Goal: Information Seeking & Learning: Learn about a topic

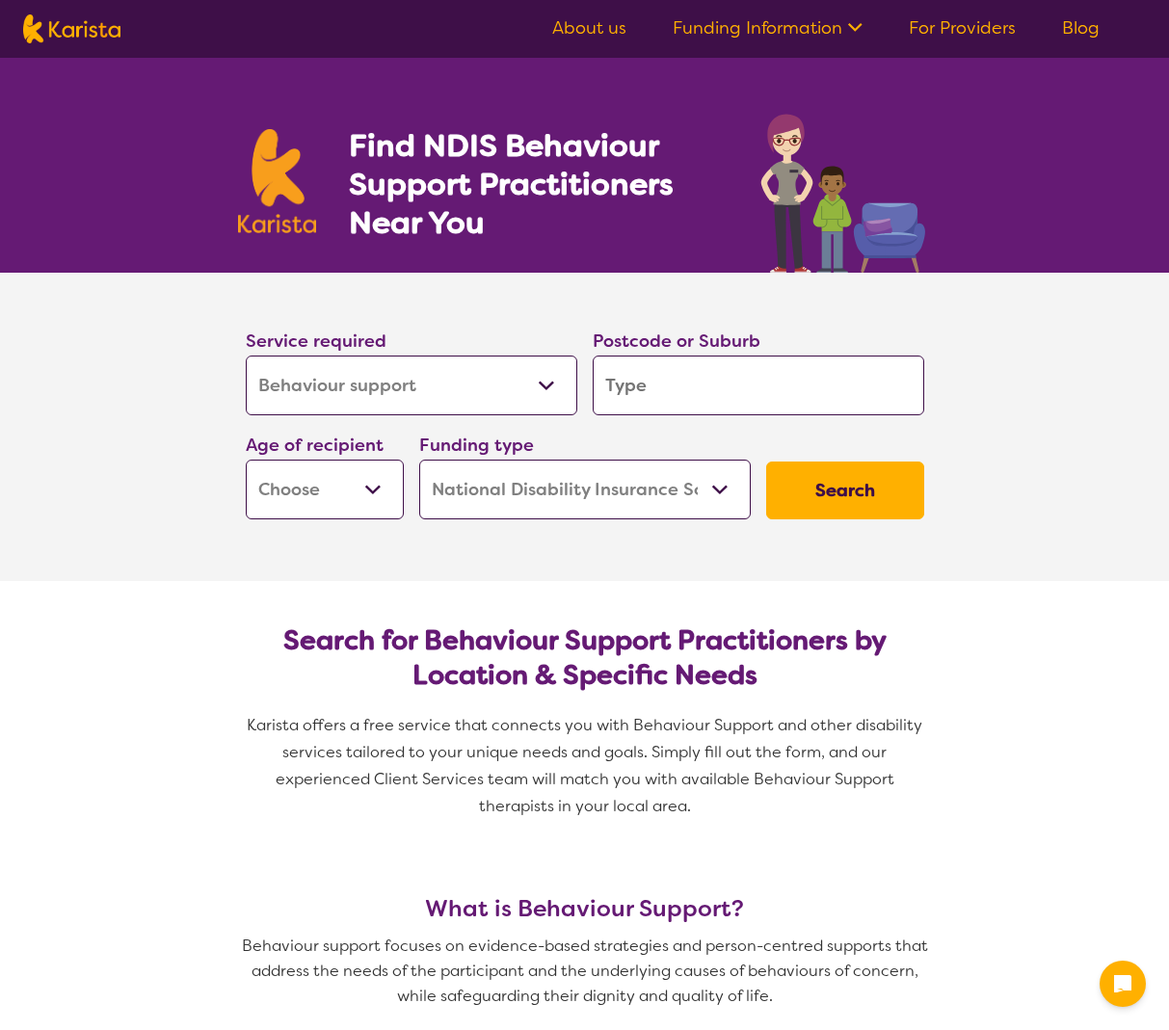
select select "Behaviour support"
select select "NDIS"
select select "Behaviour support"
select select "NDIS"
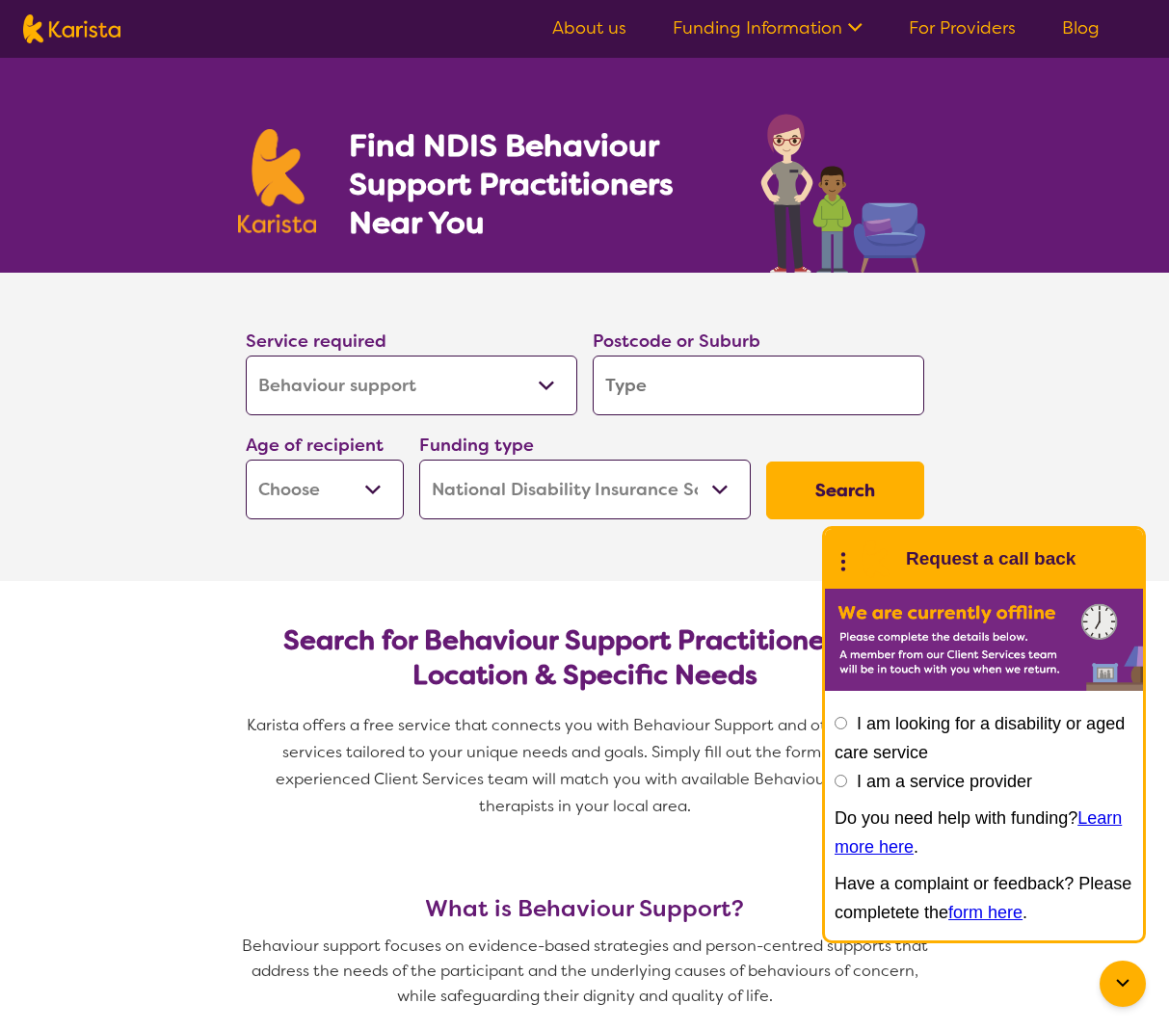
click at [649, 375] on input "search" at bounding box center [758, 386] width 331 height 60
type input "3"
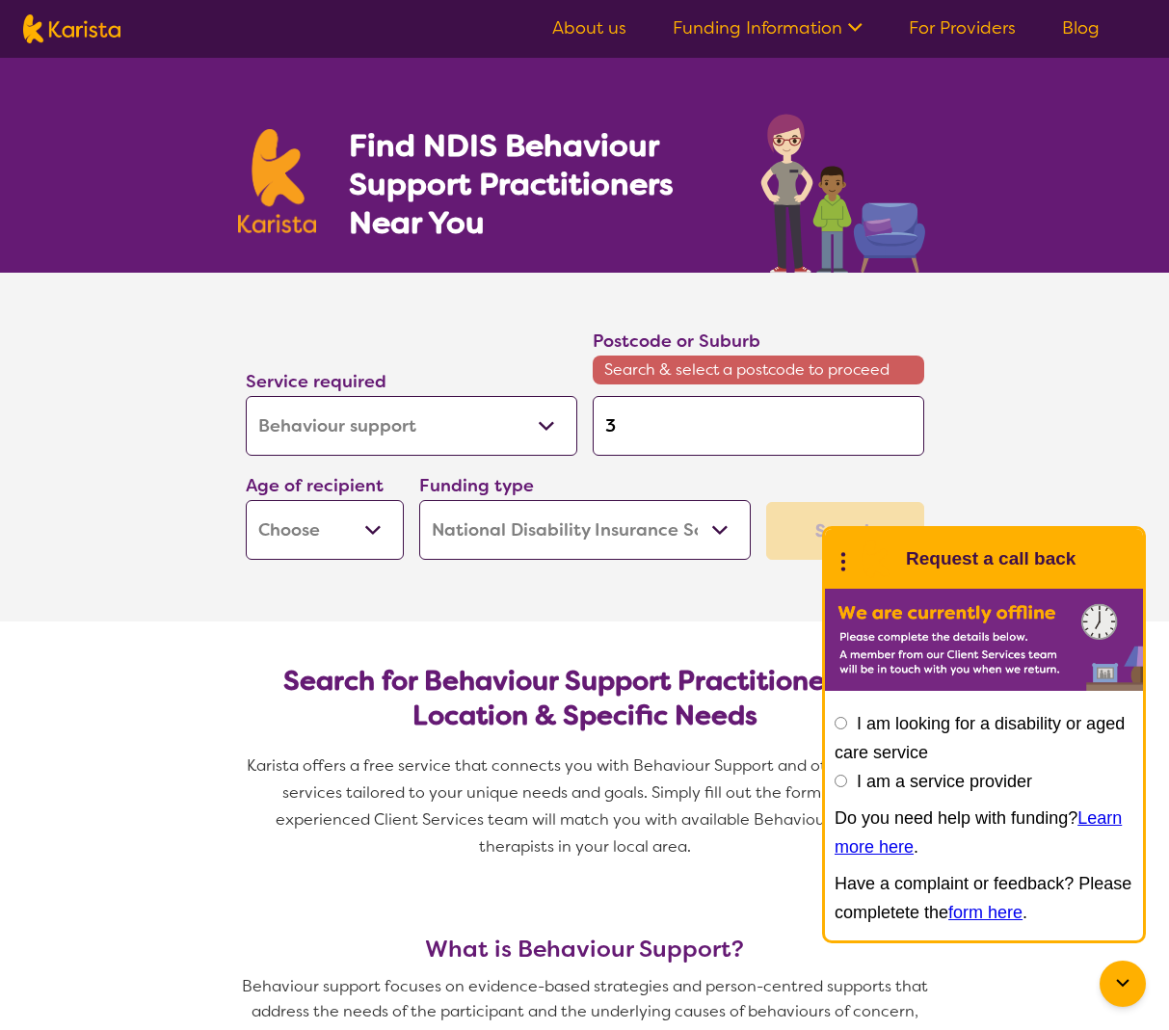
type input "39"
type input "397"
type input "3977"
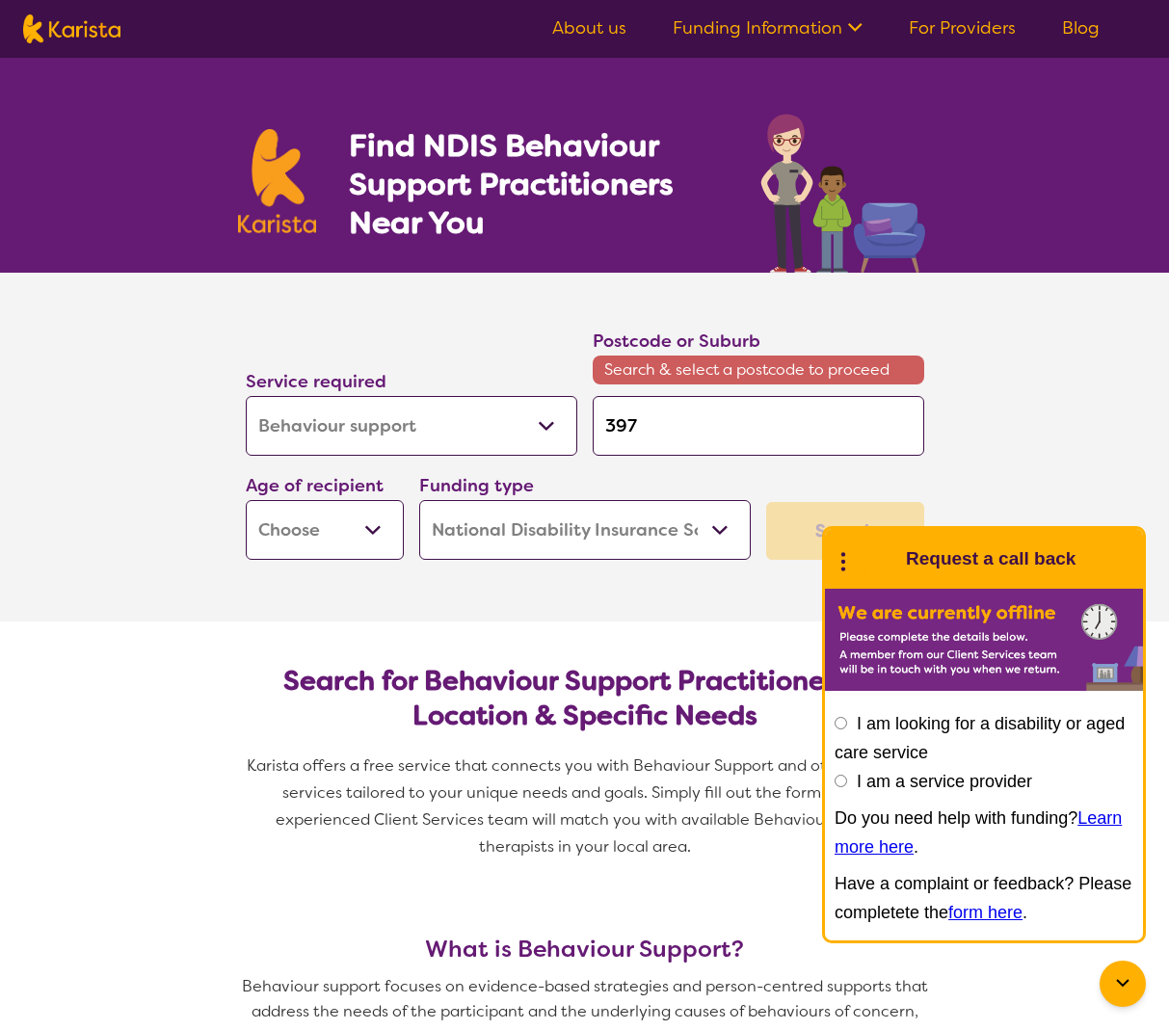
type input "3977"
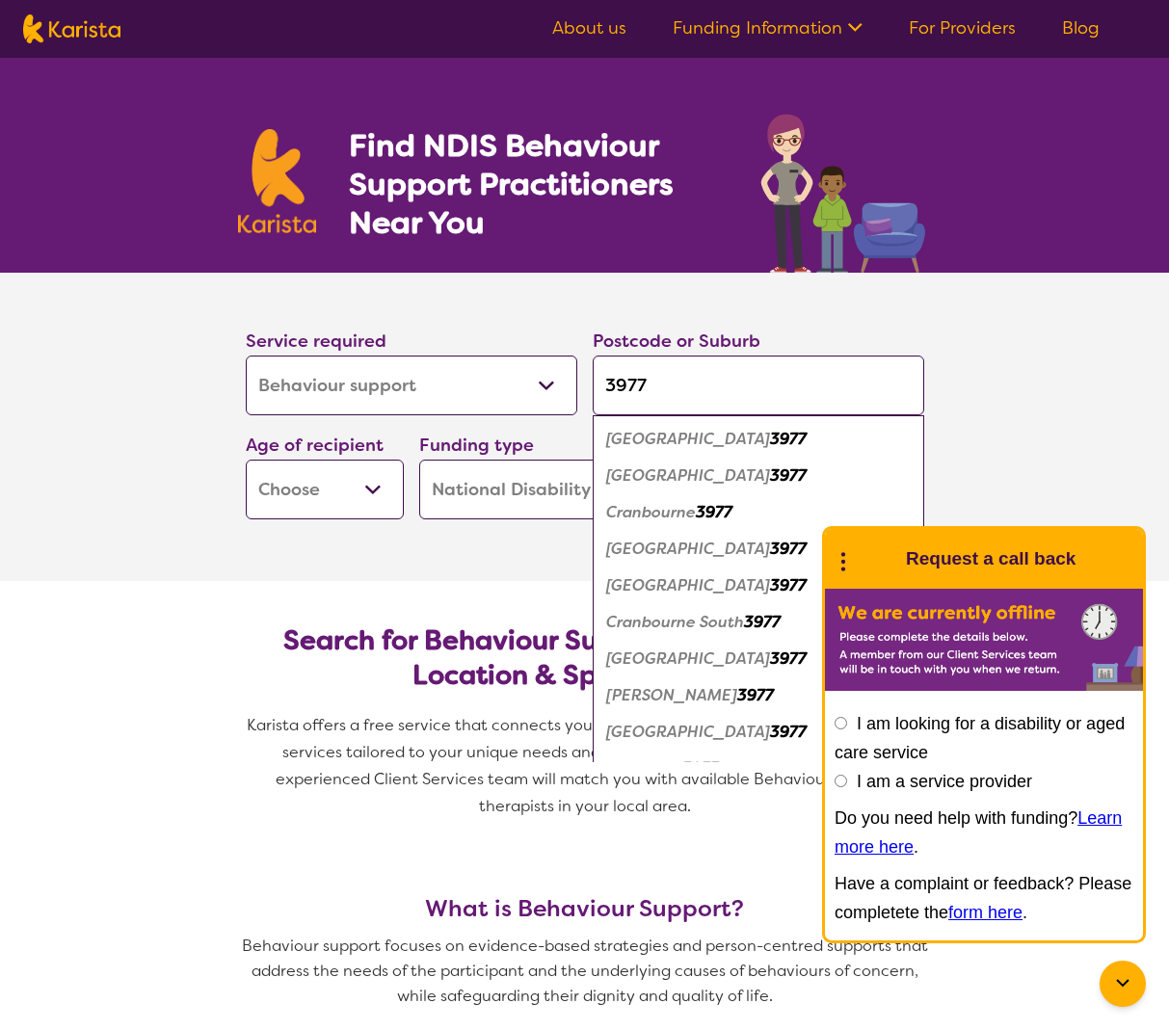
type input "3977"
click at [653, 665] on em "[GEOGRAPHIC_DATA]" at bounding box center [688, 659] width 164 height 20
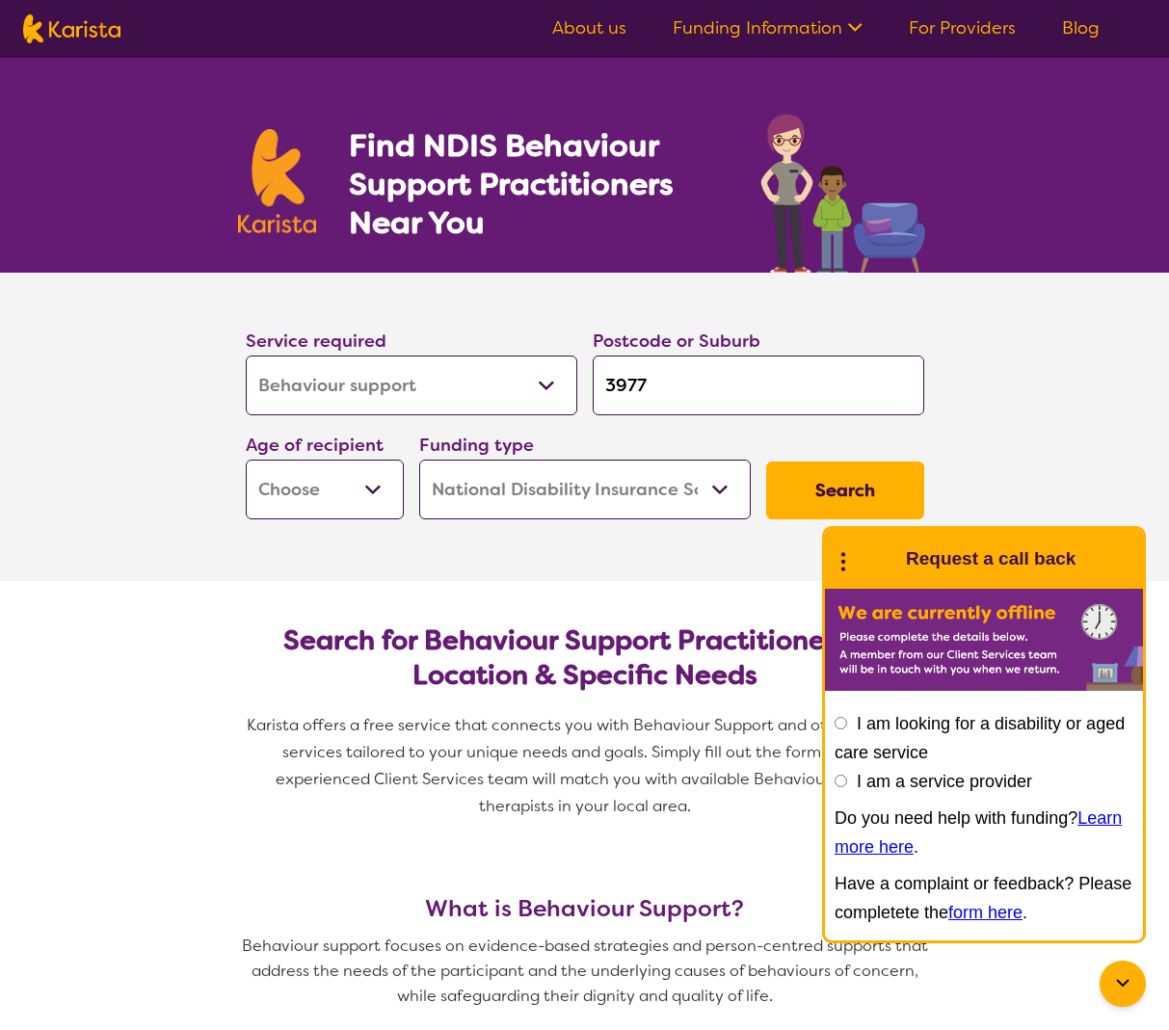
select select "EC"
click at [811, 480] on button "Search" at bounding box center [845, 491] width 158 height 58
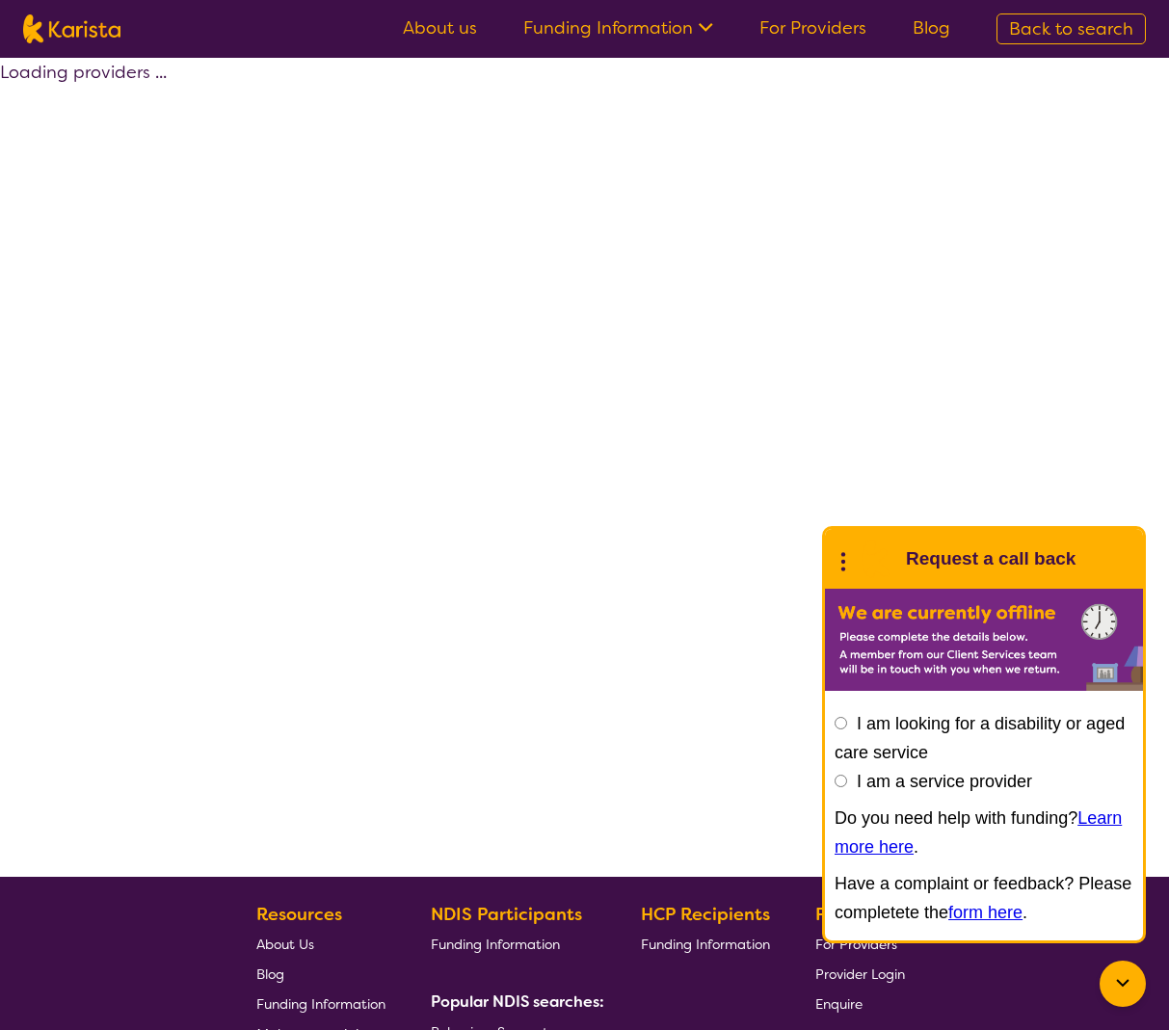
select select "by_score"
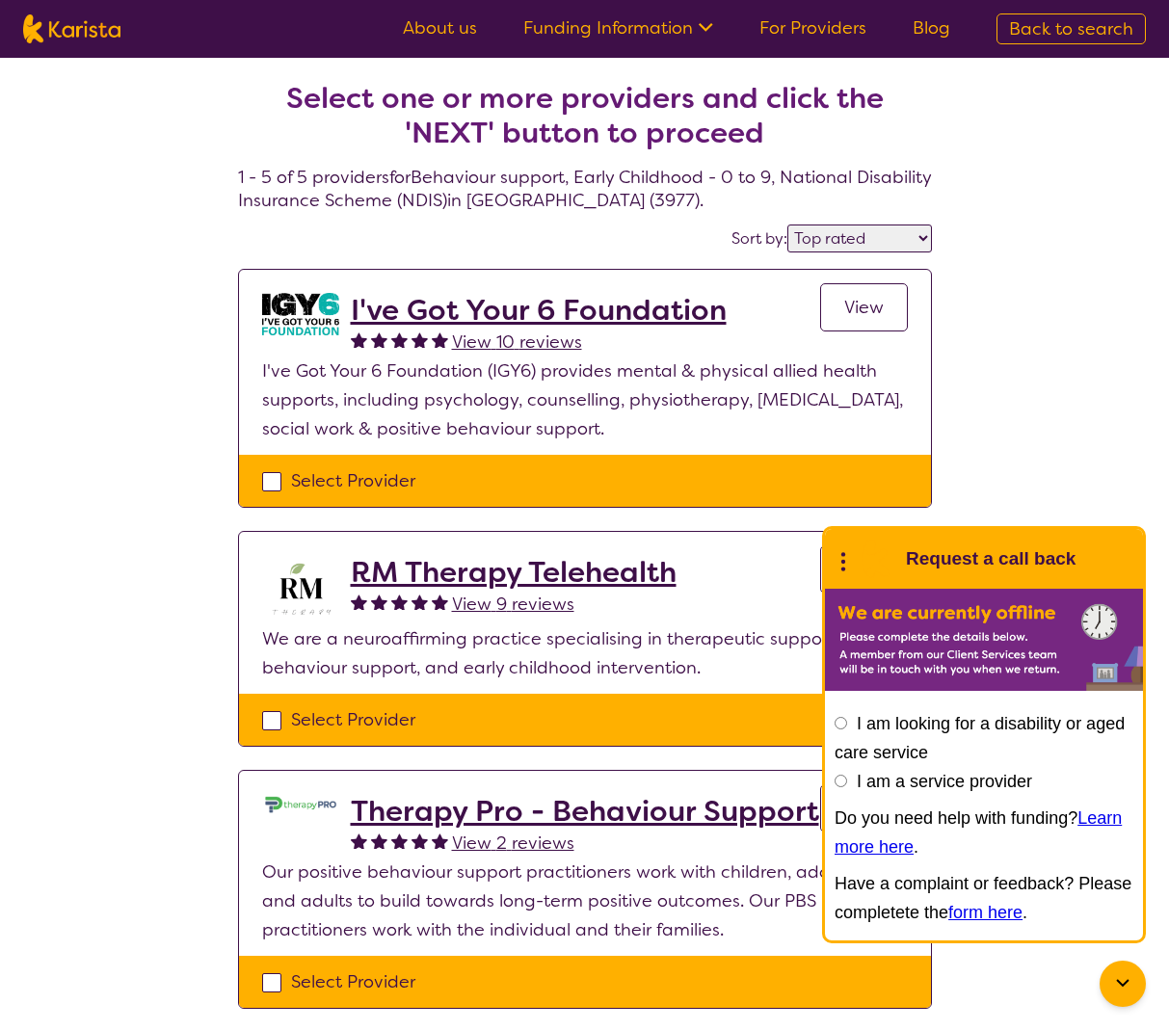
click at [442, 308] on h2 "I've Got Your 6 Foundation" at bounding box center [539, 310] width 376 height 35
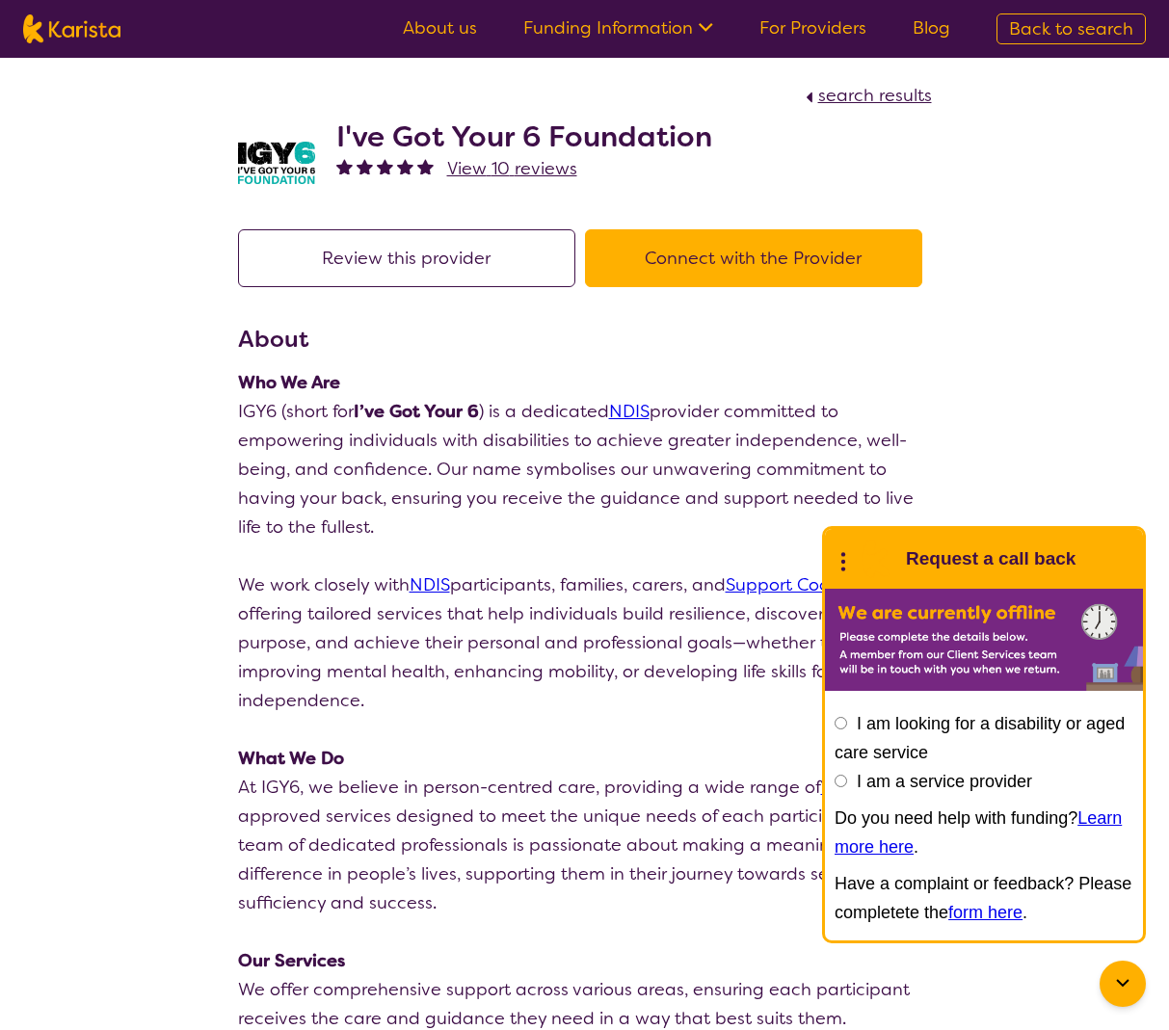
click at [1111, 986] on icon at bounding box center [1122, 983] width 23 height 23
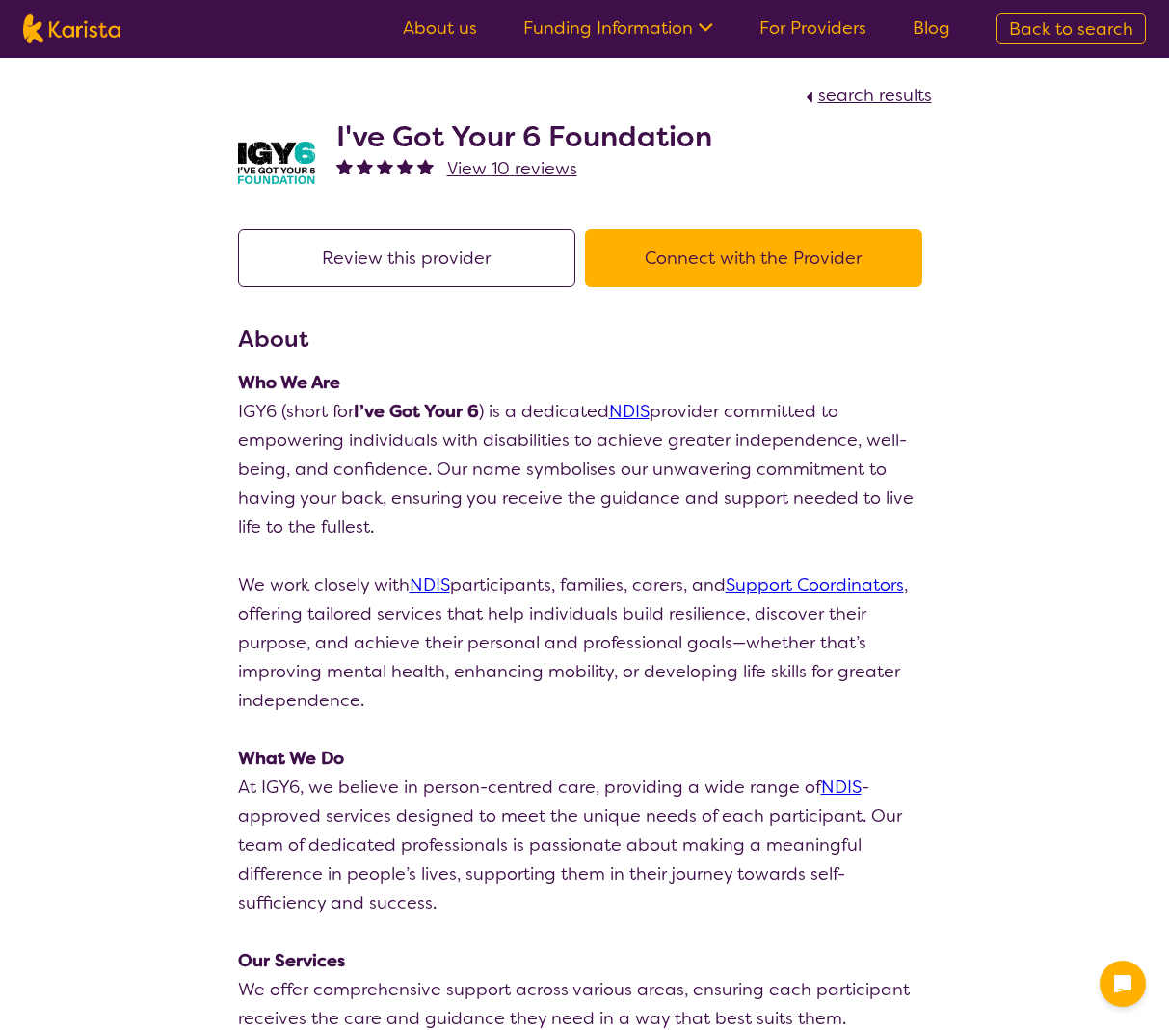
select select "by_score"
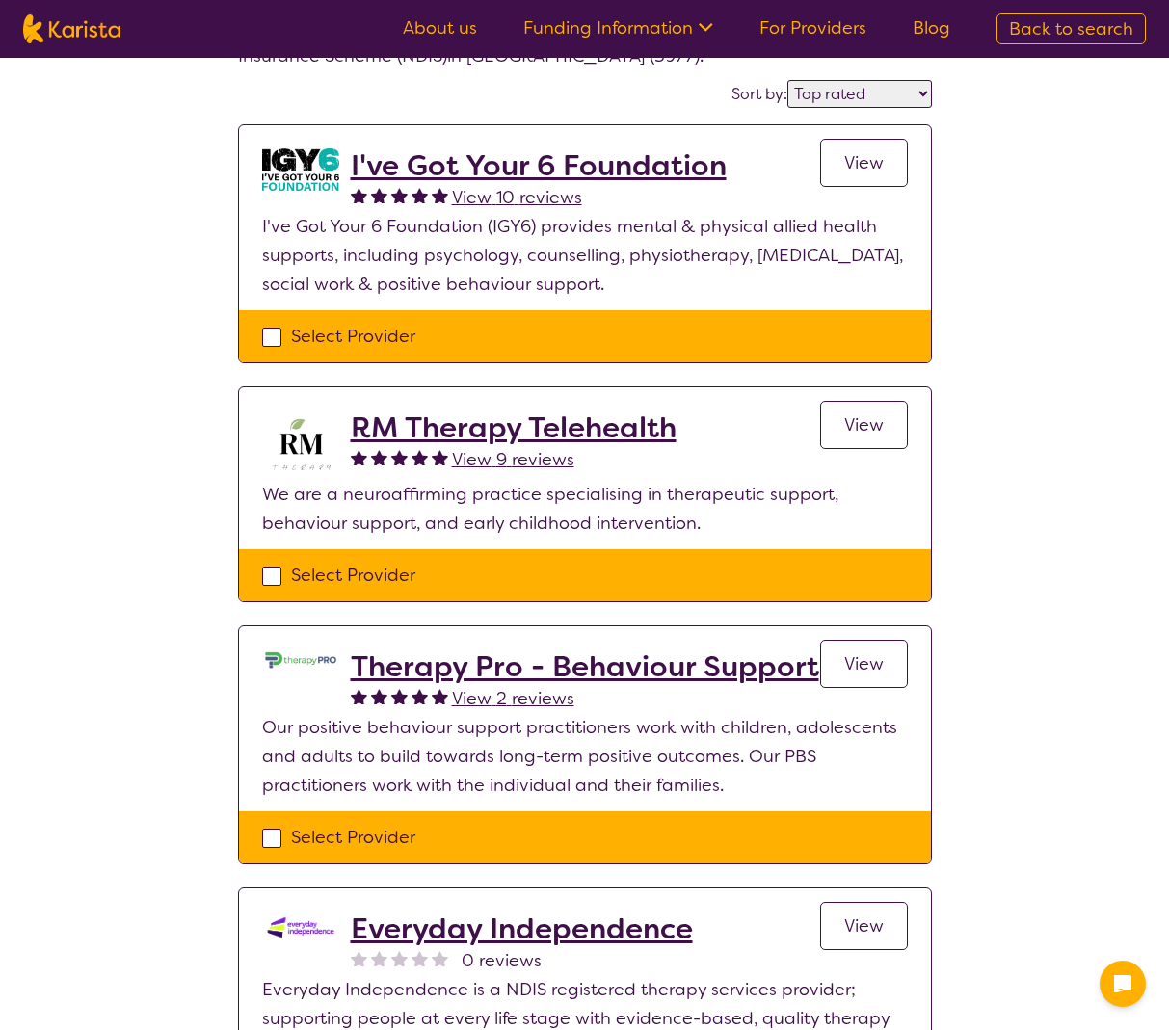
scroll to position [166, 0]
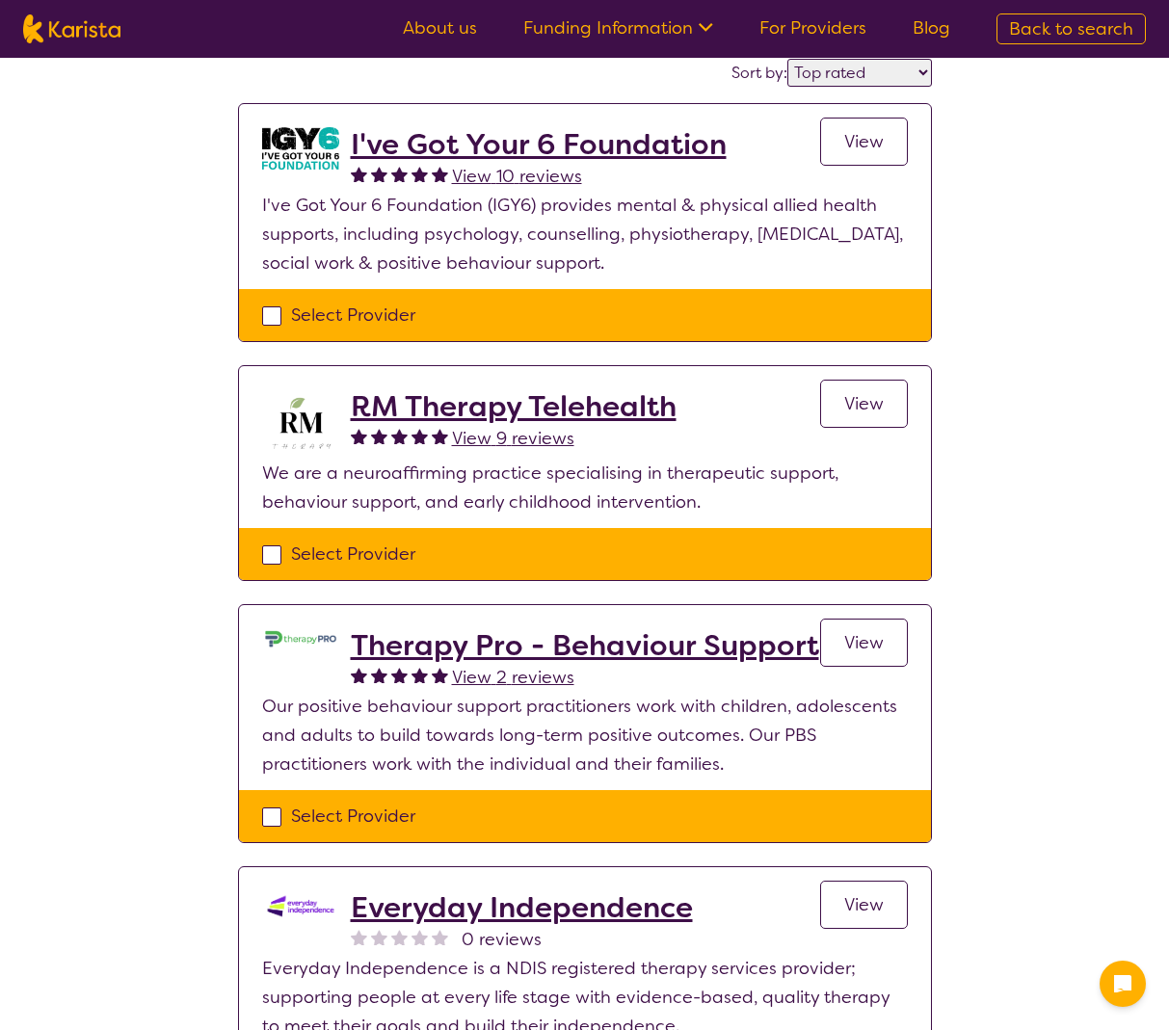
click at [554, 649] on h2 "Therapy Pro - Behaviour Support" at bounding box center [585, 645] width 468 height 35
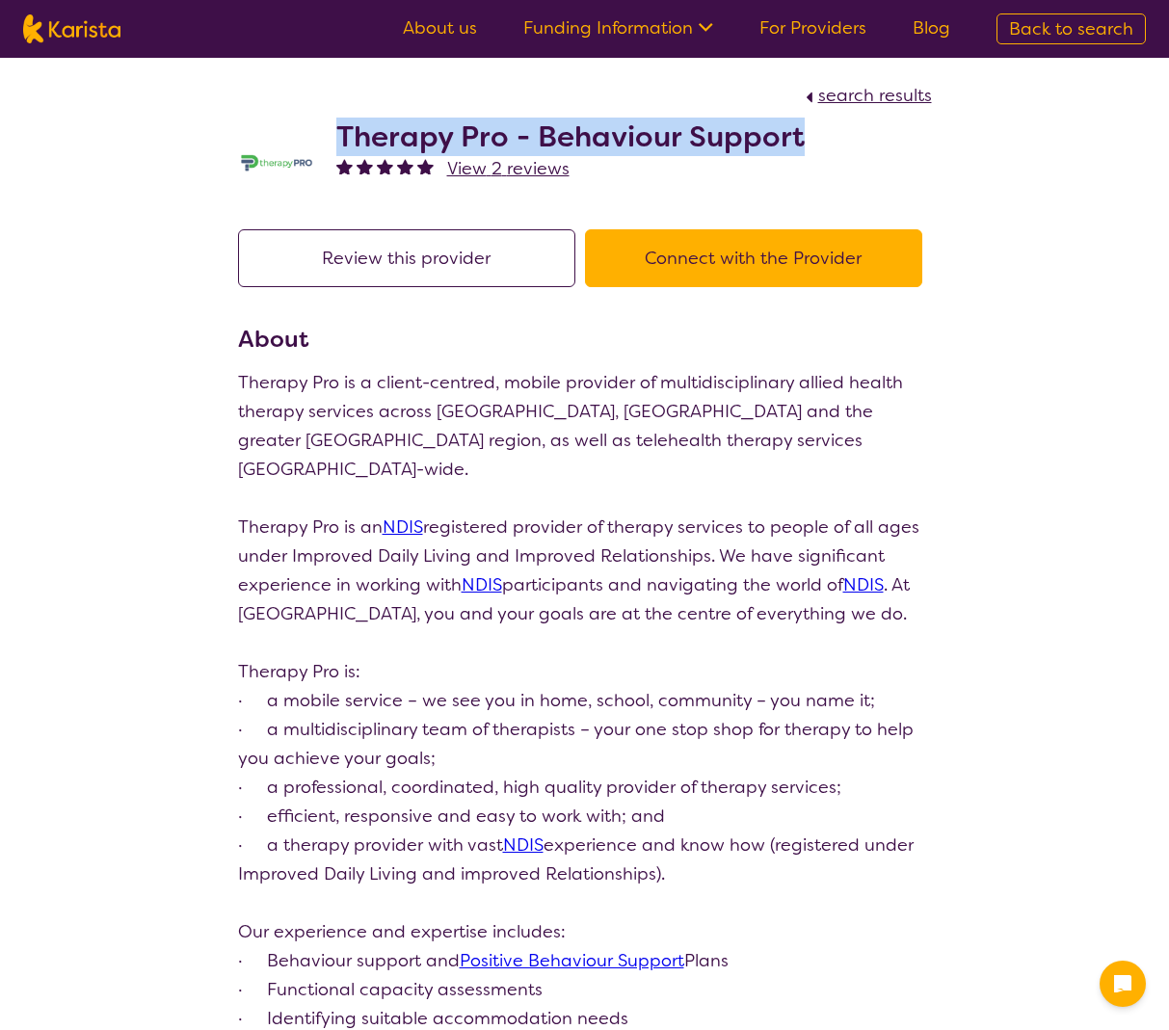
drag, startPoint x: 338, startPoint y: 127, endPoint x: 811, endPoint y: 141, distance: 473.3
click at [811, 141] on div "Therapy Pro - Behaviour Support View 2 reviews" at bounding box center [585, 158] width 694 height 96
copy h2 "Therapy Pro - Behaviour Support"
